Goal: Task Accomplishment & Management: Manage account settings

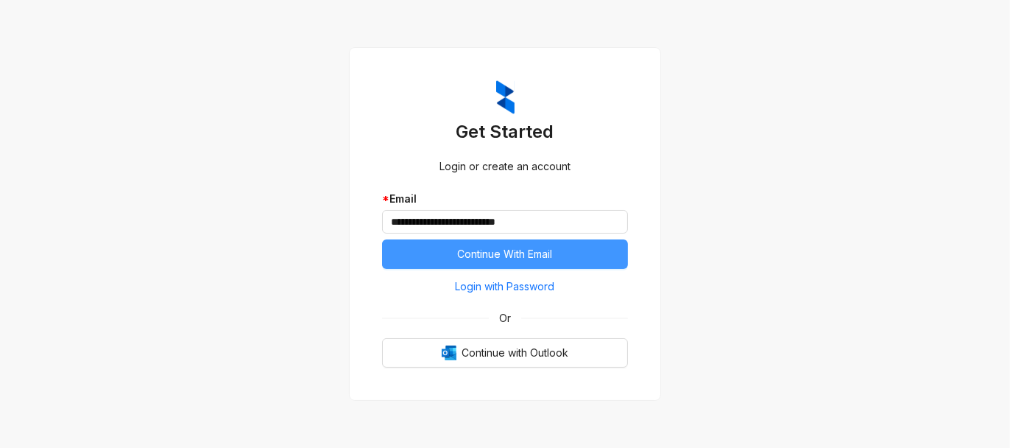
click at [522, 253] on span "Continue With Email" at bounding box center [505, 254] width 95 height 16
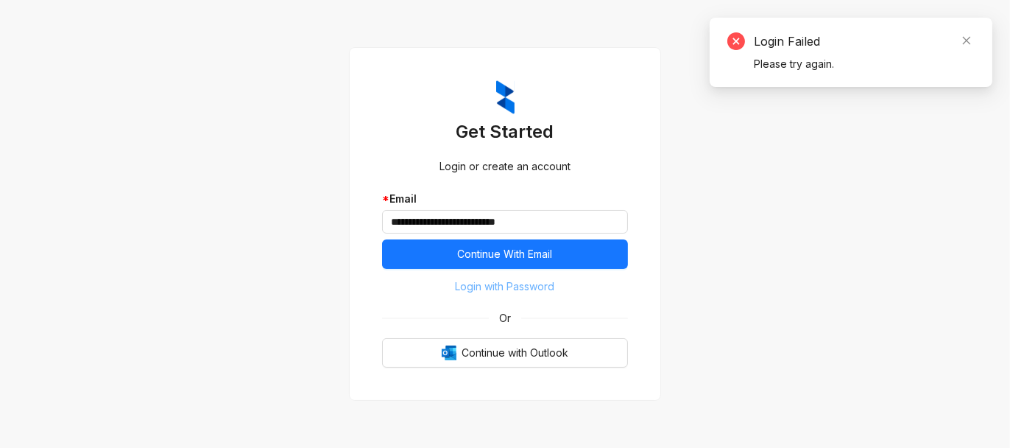
click at [514, 288] on span "Login with Password" at bounding box center [505, 286] width 99 height 16
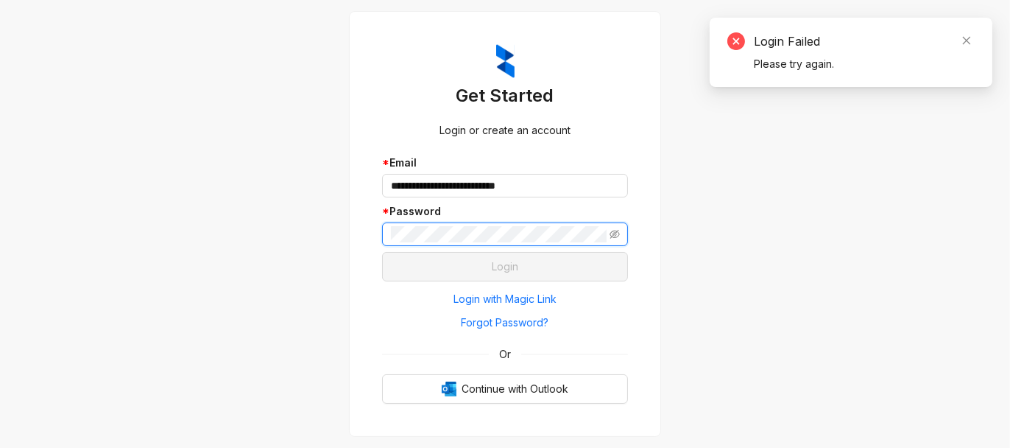
click at [501, 244] on span at bounding box center [505, 234] width 246 height 24
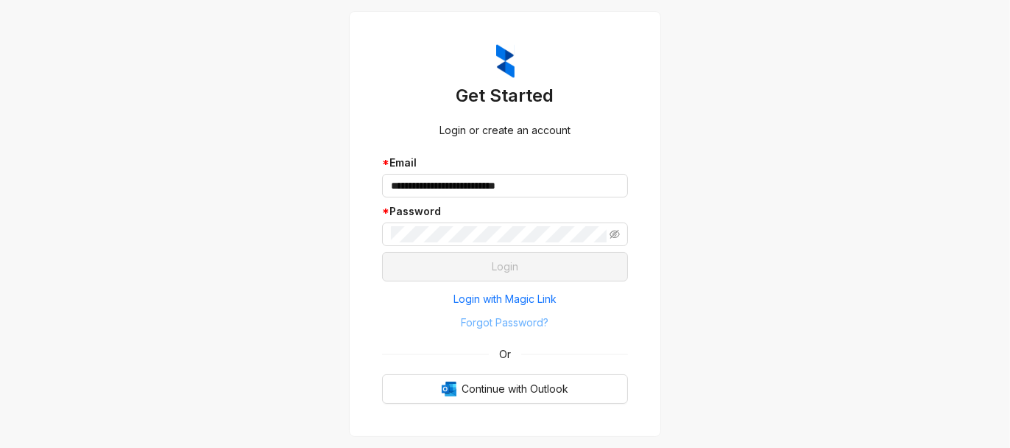
click at [506, 319] on span "Forgot Password?" at bounding box center [506, 322] width 88 height 16
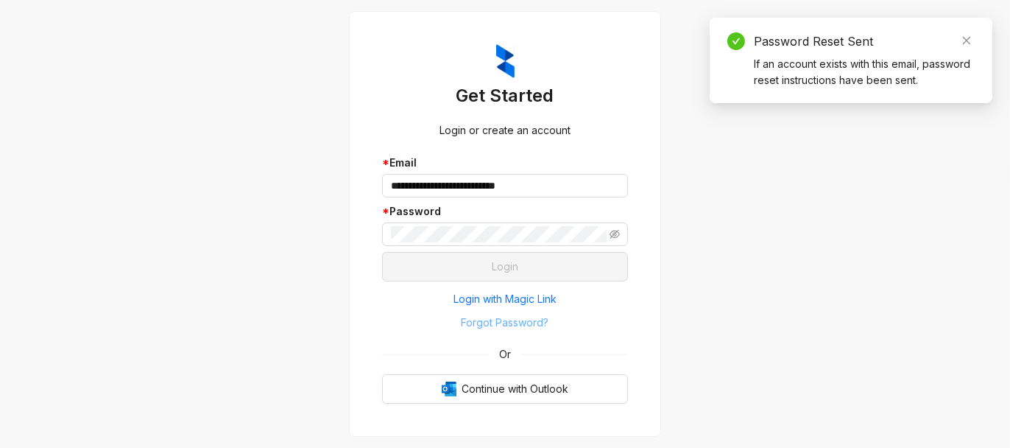
click at [594, 317] on button "Forgot Password?" at bounding box center [505, 323] width 246 height 24
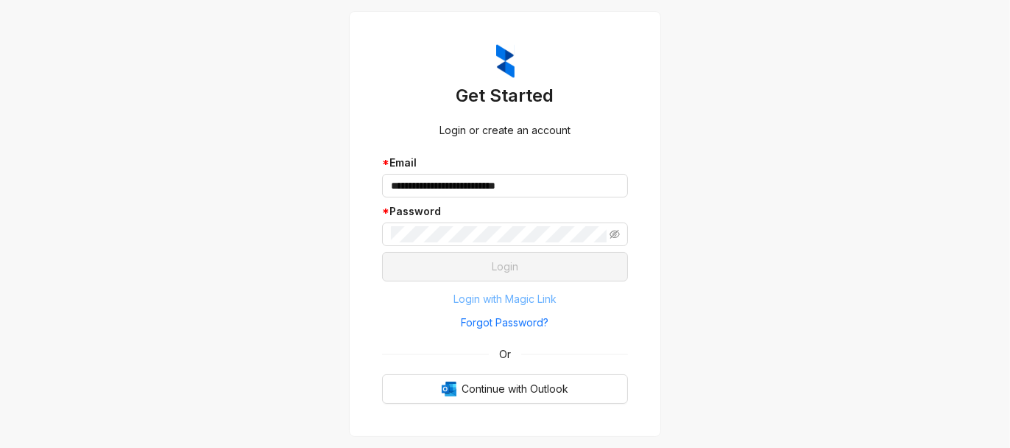
click at [497, 300] on span "Login with Magic Link" at bounding box center [505, 299] width 103 height 16
click at [497, 300] on div "Login with Magic Link Forgot Password? Or Continue with Outlook" at bounding box center [505, 345] width 246 height 116
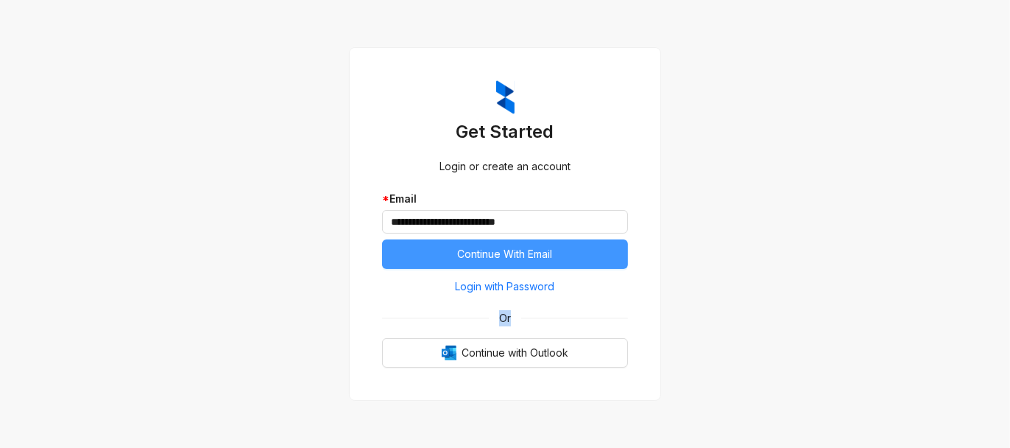
click at [506, 253] on span "Continue With Email" at bounding box center [505, 254] width 95 height 16
